Goal: Task Accomplishment & Management: Use online tool/utility

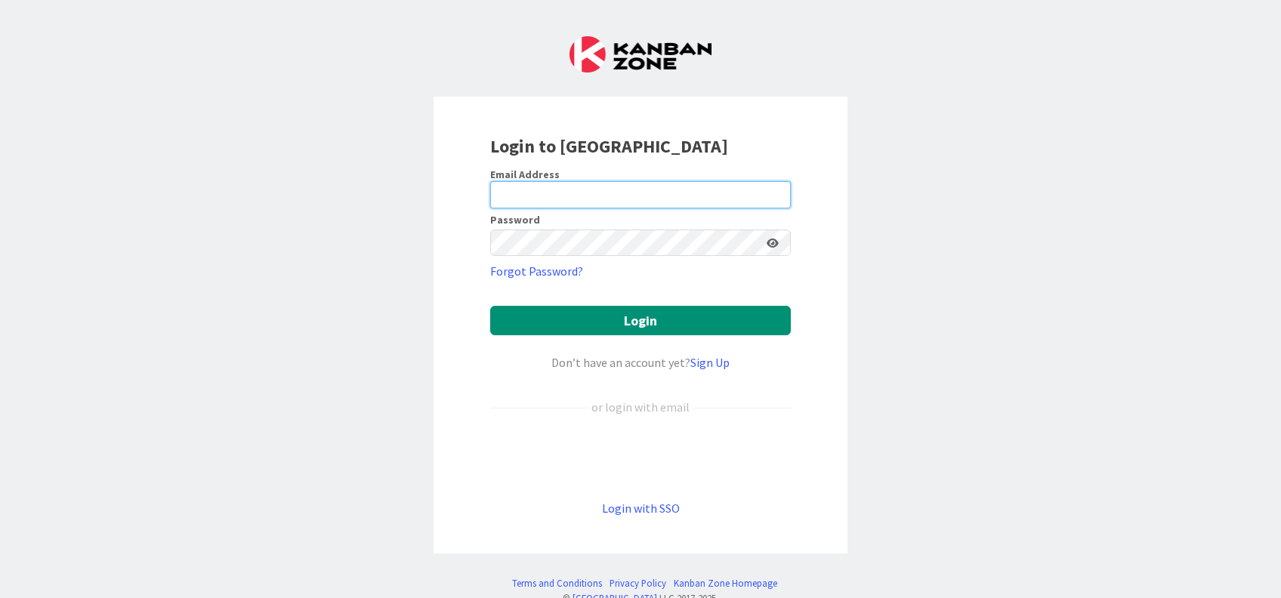
click at [578, 190] on input "email" at bounding box center [640, 194] width 301 height 27
type input "[EMAIL_ADDRESS][DOMAIN_NAME]"
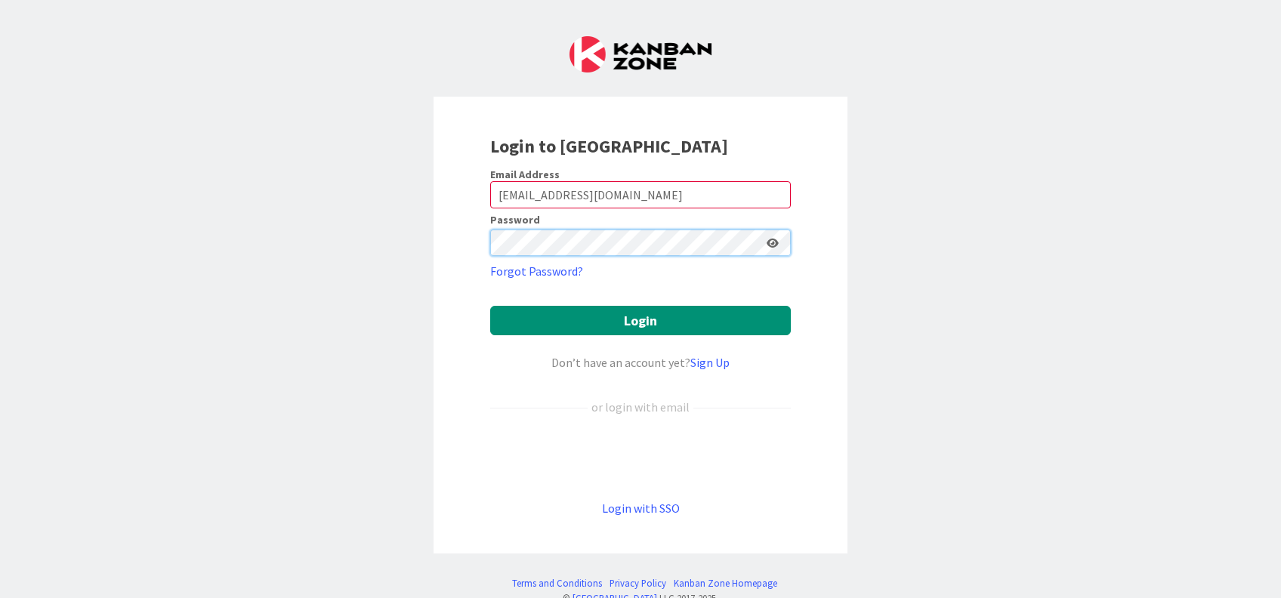
click at [490, 306] on button "Login" at bounding box center [640, 320] width 301 height 29
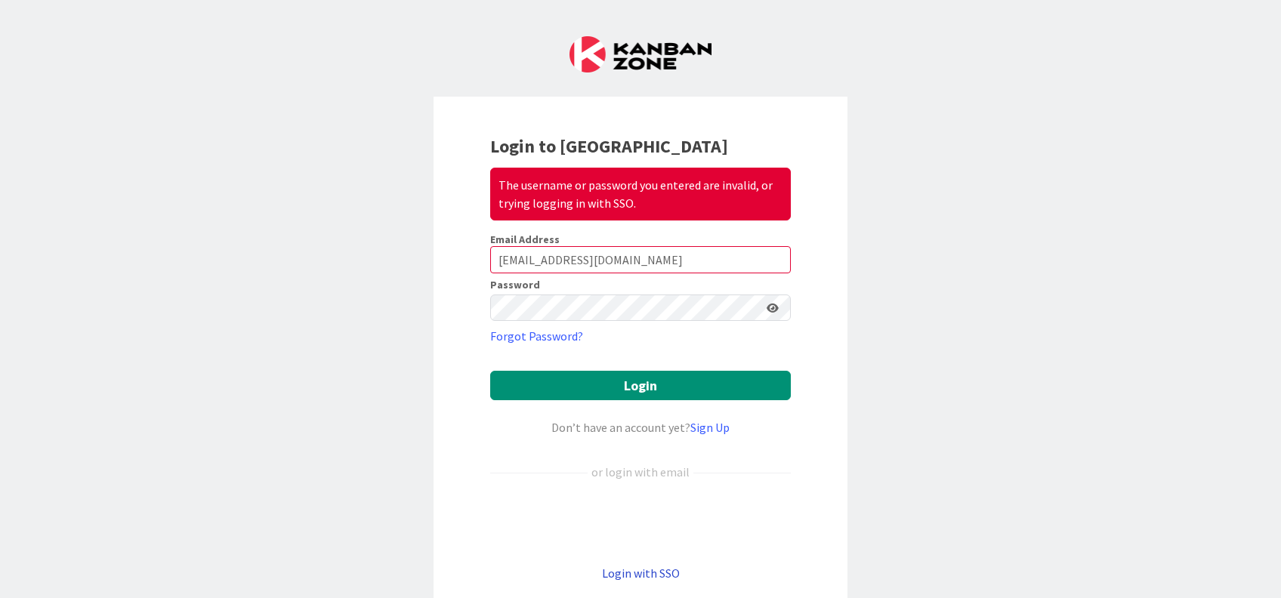
click at [640, 570] on link "Login with SSO" at bounding box center [641, 573] width 78 height 15
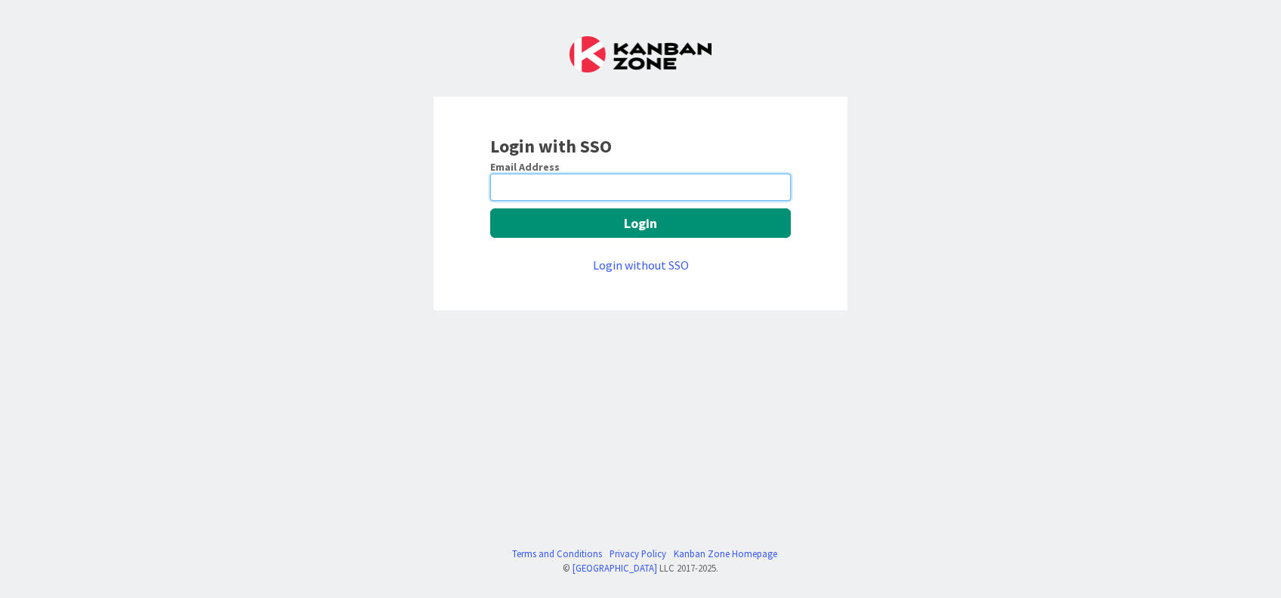
click at [629, 182] on input "email" at bounding box center [640, 187] width 301 height 27
type input "[EMAIL_ADDRESS][DOMAIN_NAME]"
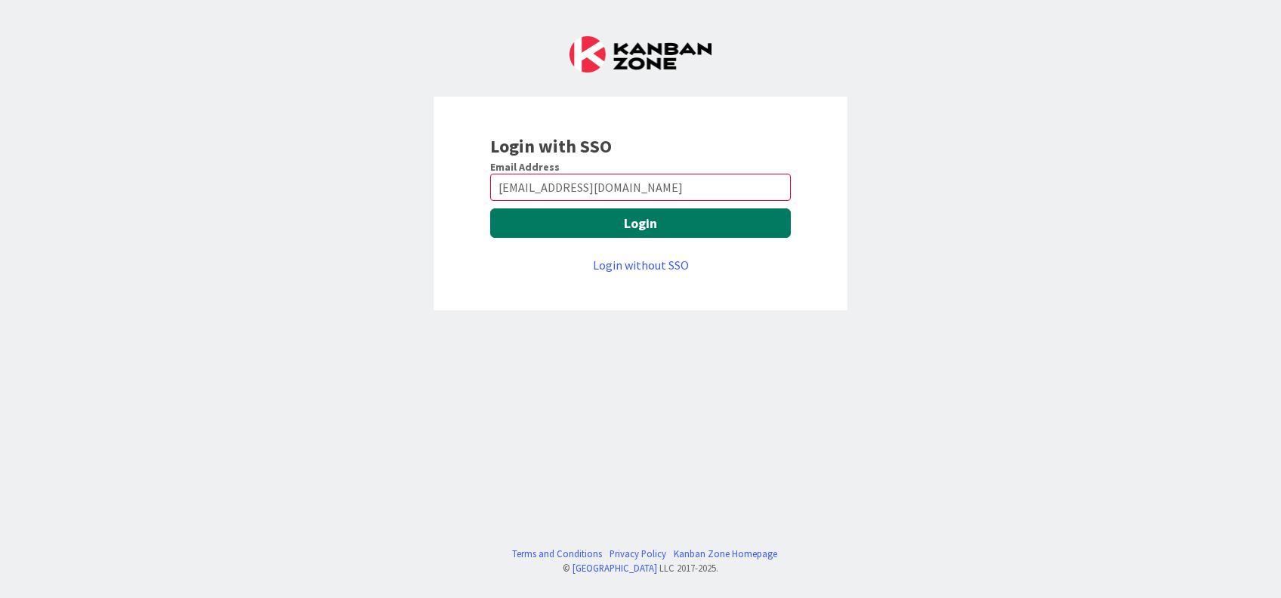
click at [664, 224] on button "Login" at bounding box center [640, 222] width 301 height 29
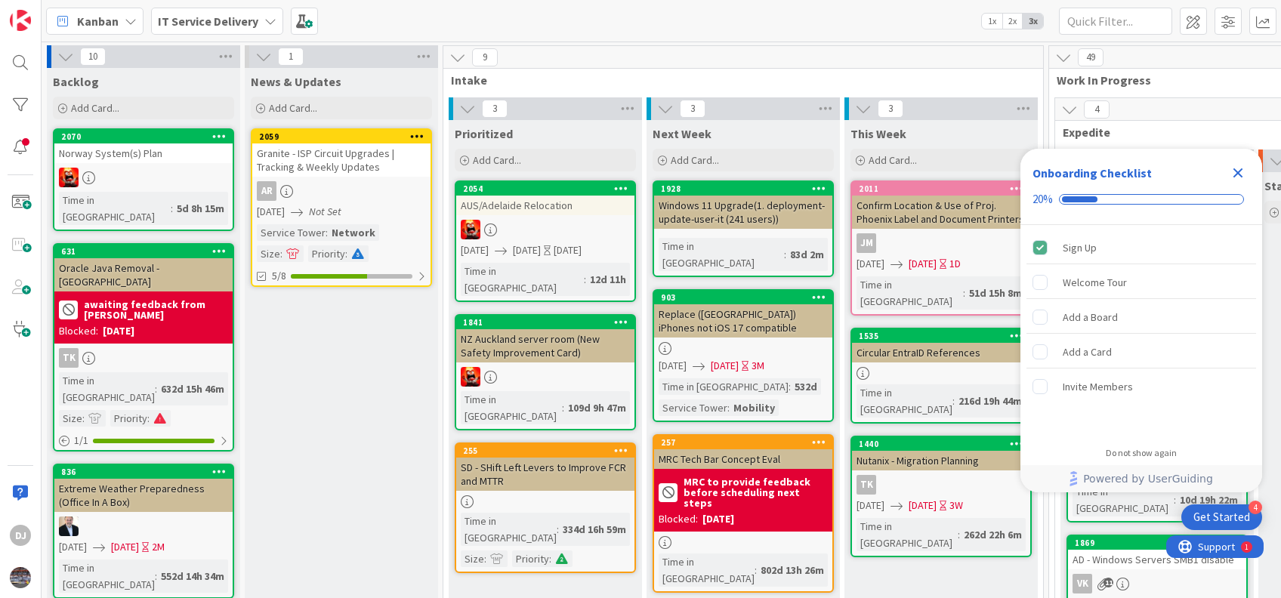
click at [1240, 174] on icon "Close Checklist" at bounding box center [1239, 173] width 10 height 10
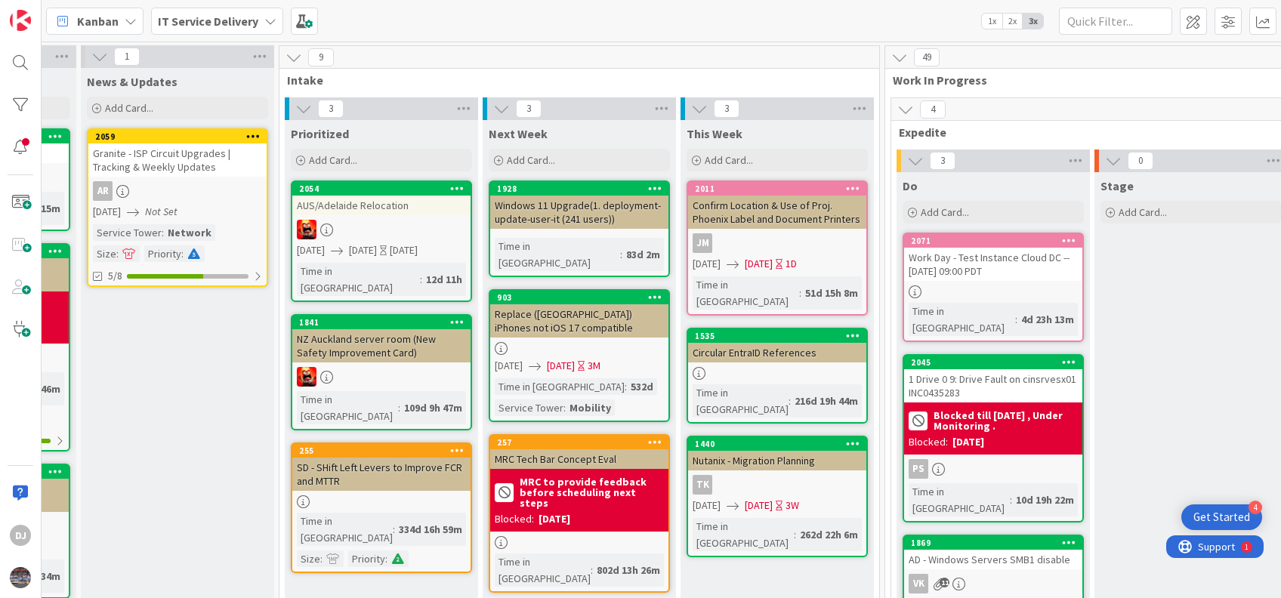
scroll to position [0, 165]
